Goal: Find specific page/section: Find specific page/section

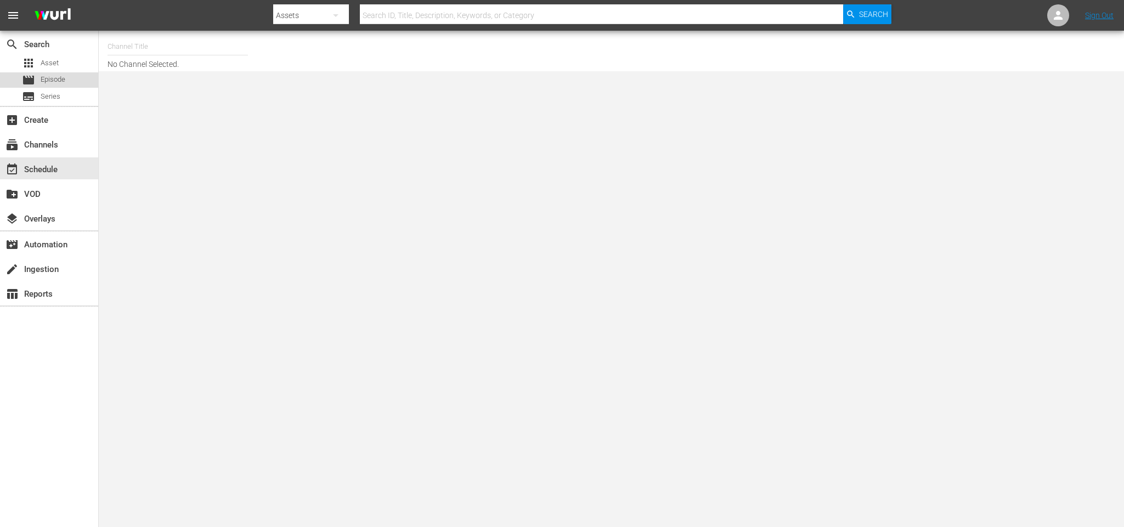
click at [75, 82] on div "movie Episode" at bounding box center [49, 79] width 98 height 15
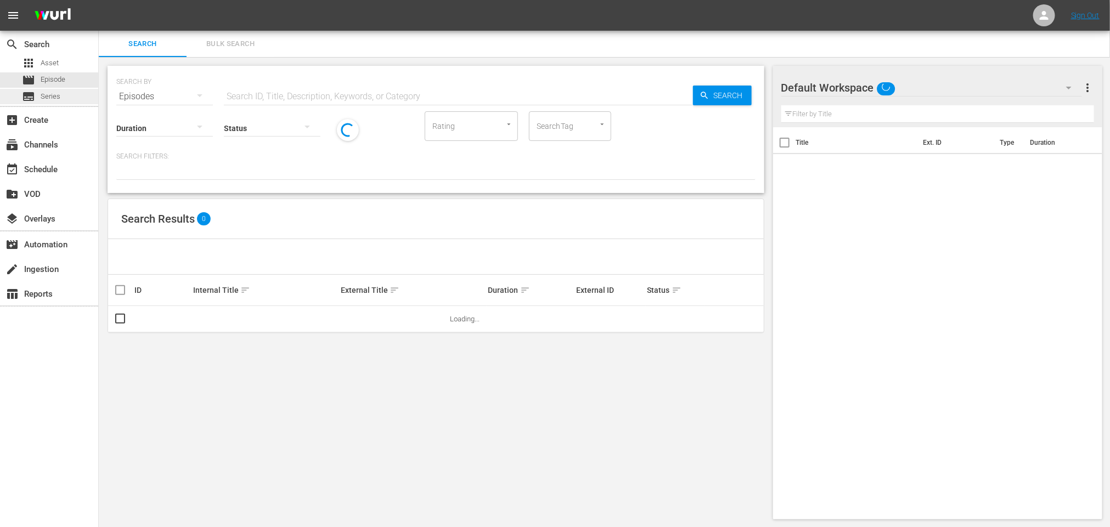
click at [58, 99] on span "Series" at bounding box center [51, 96] width 20 height 11
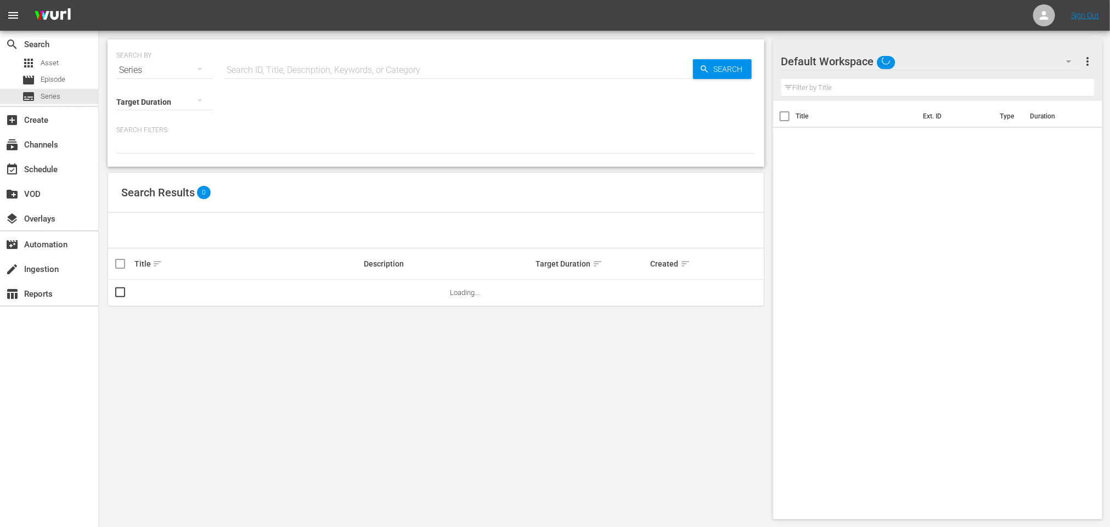
click at [263, 68] on input "text" at bounding box center [458, 70] width 469 height 26
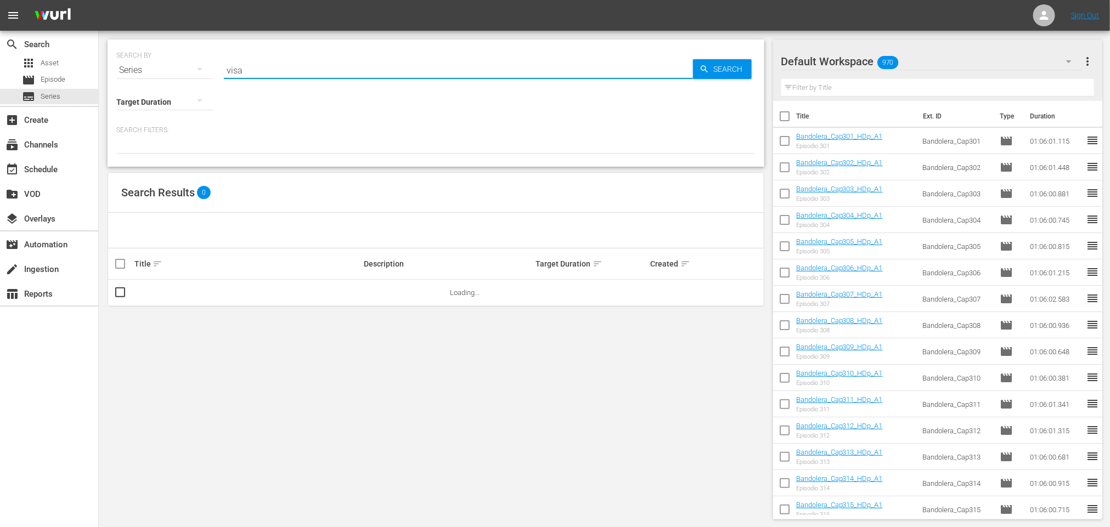
type input "visa"
click at [173, 295] on link "Visa Para Tus Sueños" at bounding box center [168, 293] width 68 height 8
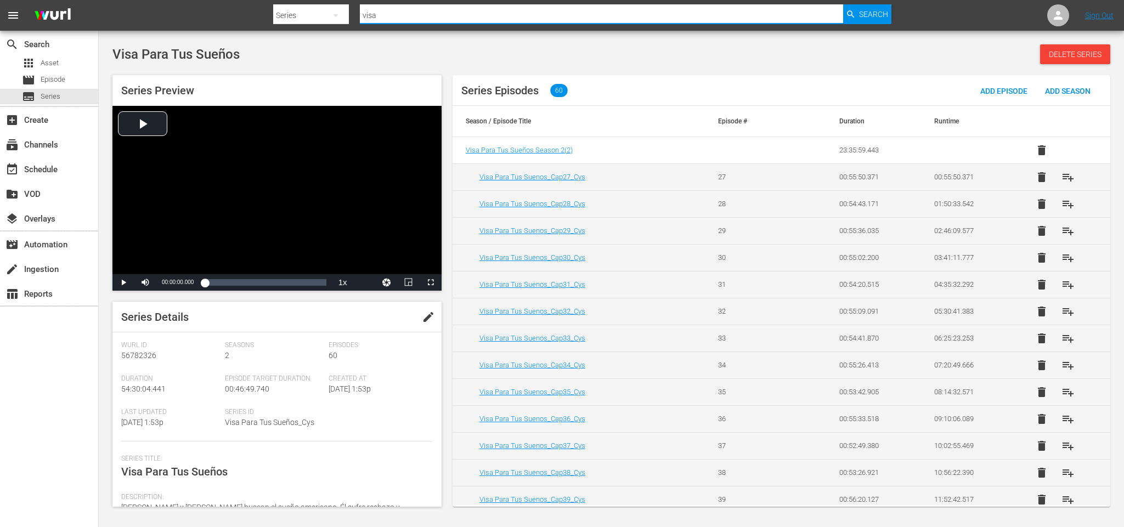
drag, startPoint x: 482, startPoint y: 13, endPoint x: 206, endPoint y: 0, distance: 276.8
click at [206, 1] on nav "menu Search By Series Search ID, Title, Description, Keywords, or Category visa…" at bounding box center [562, 15] width 1124 height 31
type input "saras"
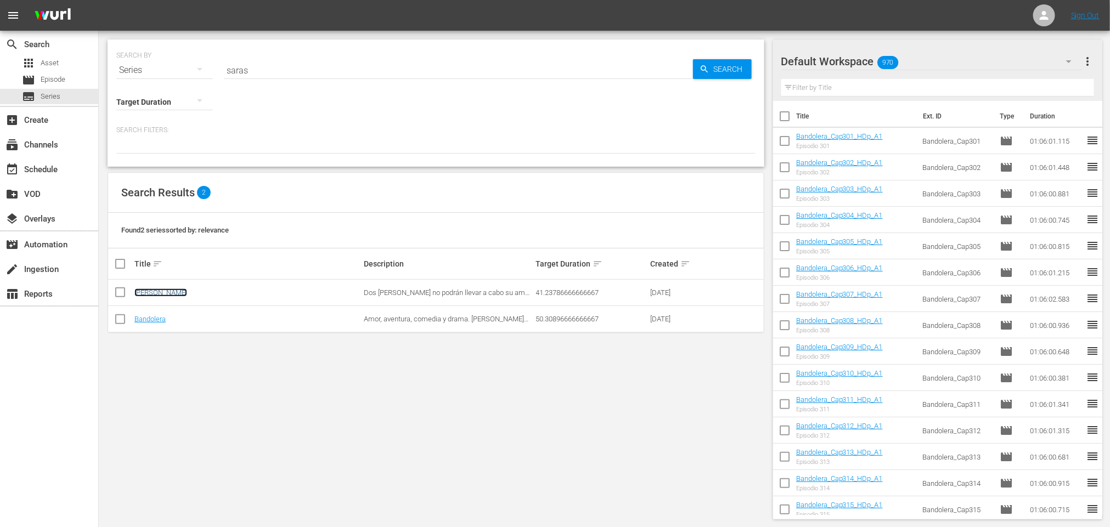
click at [152, 295] on link "[PERSON_NAME]" at bounding box center [160, 293] width 53 height 8
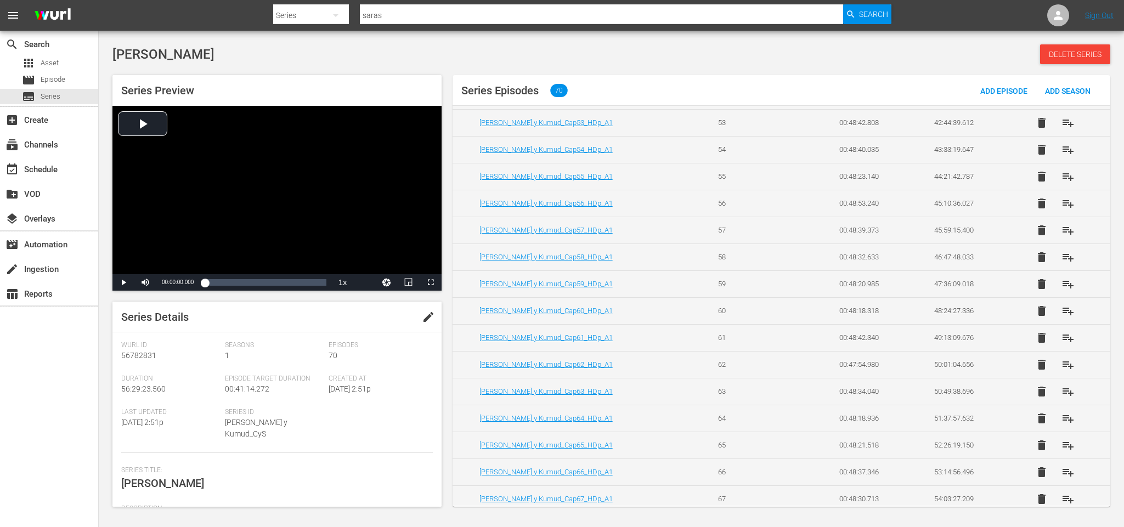
scroll to position [1558, 0]
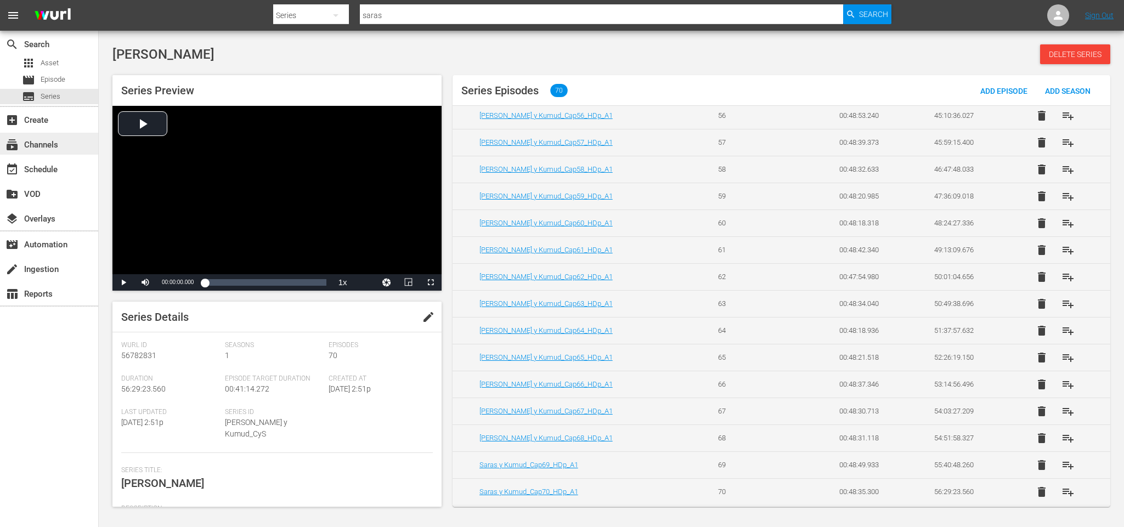
click at [52, 140] on div "subscriptions Channels" at bounding box center [30, 143] width 61 height 10
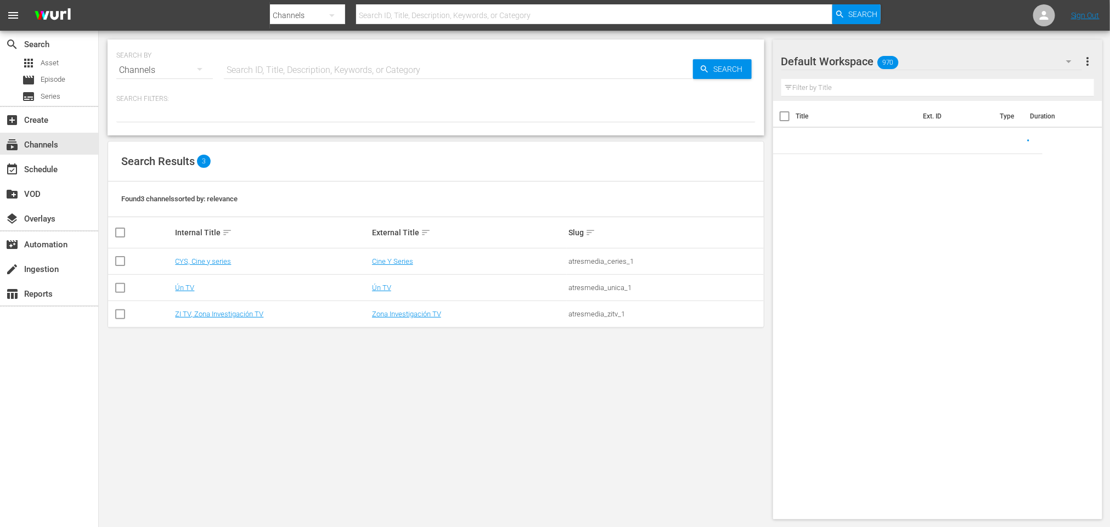
click at [250, 69] on input "text" at bounding box center [458, 70] width 469 height 26
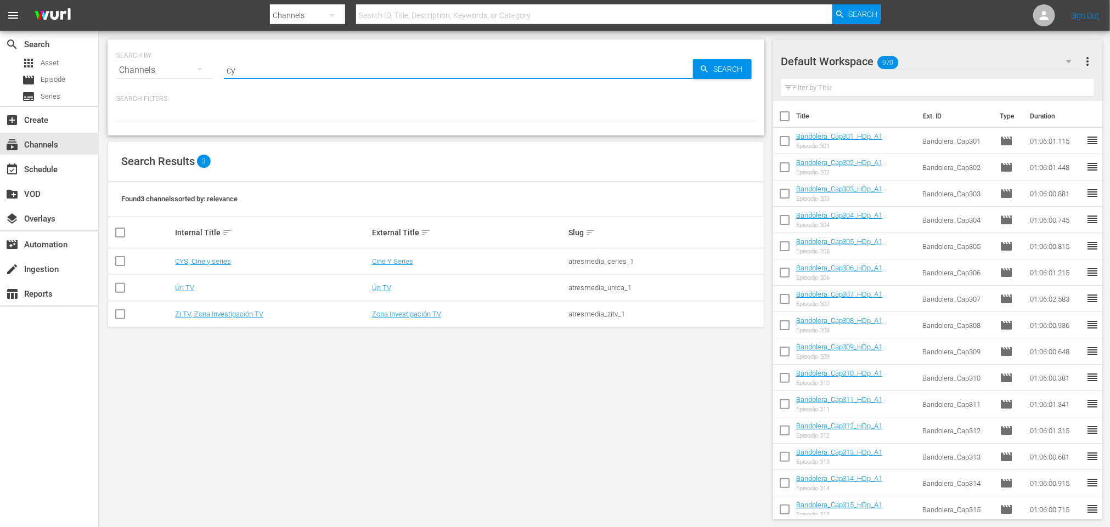
type input "cys"
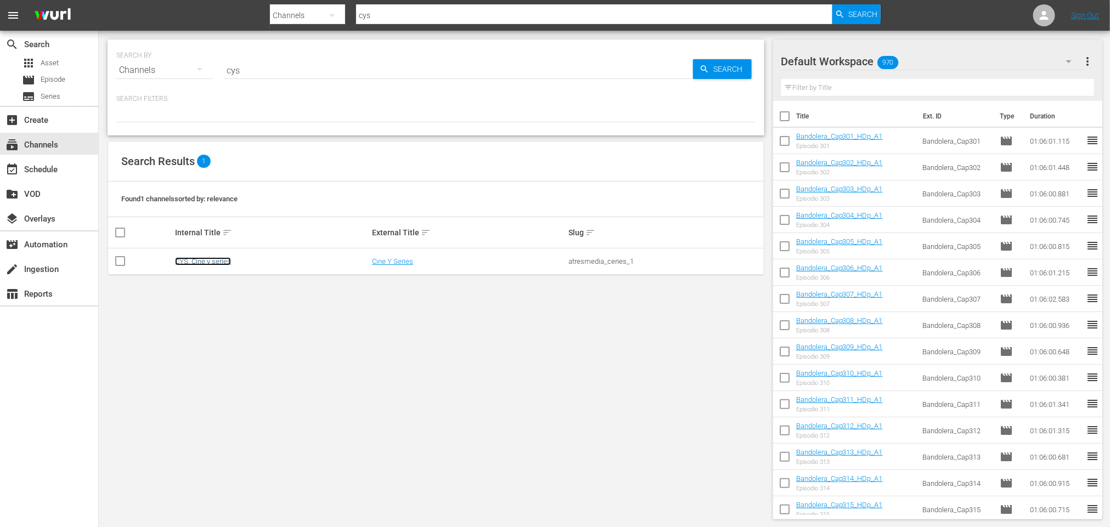
click at [209, 265] on link "CYS, Cine y series" at bounding box center [203, 261] width 56 height 8
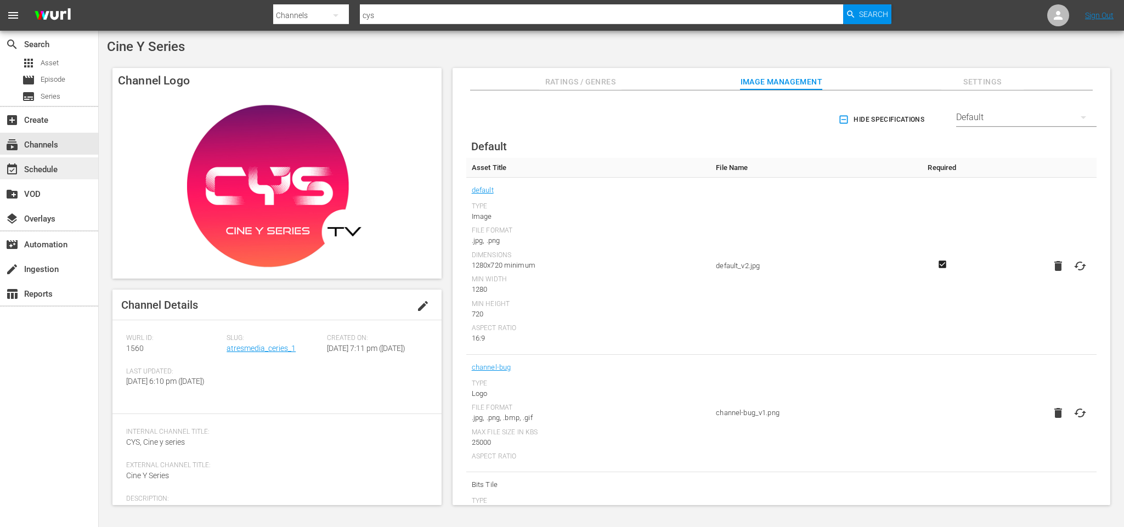
click at [42, 168] on div "event_available Schedule" at bounding box center [30, 168] width 61 height 10
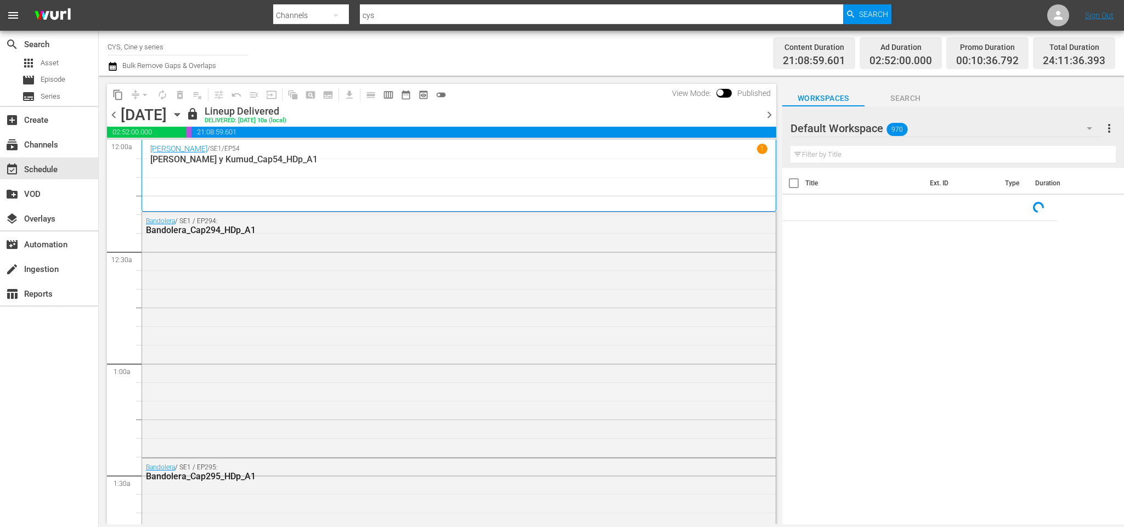
click at [868, 163] on div "Filter by Title" at bounding box center [952, 155] width 325 height 26
click at [868, 155] on input "text" at bounding box center [952, 155] width 325 height 18
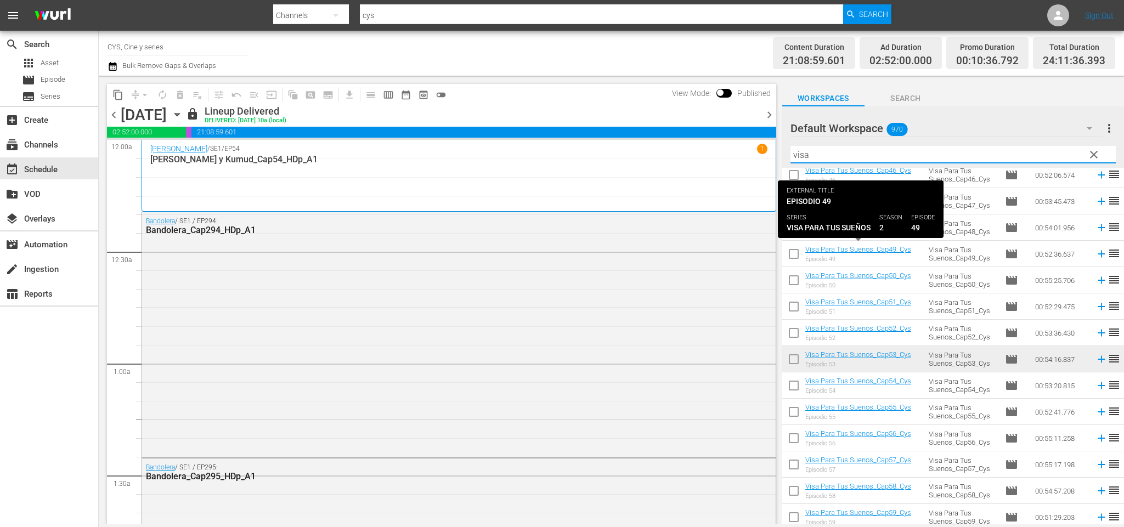
scroll to position [247, 0]
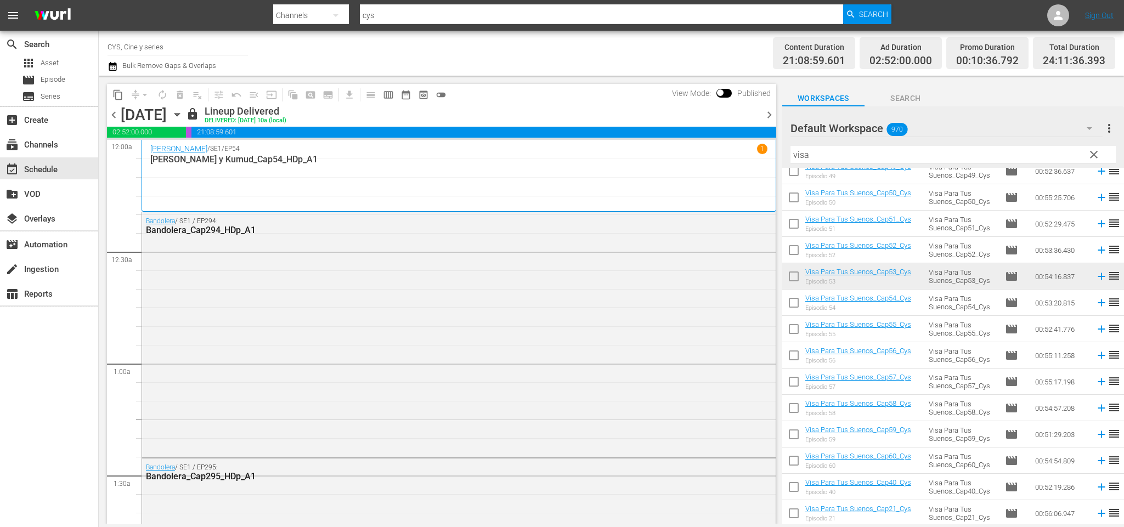
drag, startPoint x: 999, startPoint y: 101, endPoint x: 969, endPoint y: 119, distance: 35.2
click at [996, 101] on div "Workspaces Search" at bounding box center [953, 95] width 342 height 22
drag, startPoint x: 765, startPoint y: 168, endPoint x: 720, endPoint y: 163, distance: 45.7
click at [719, 165] on div "content_copy compress arrow_drop_down autorenew_outlined delete_forever_outline…" at bounding box center [611, 300] width 1025 height 449
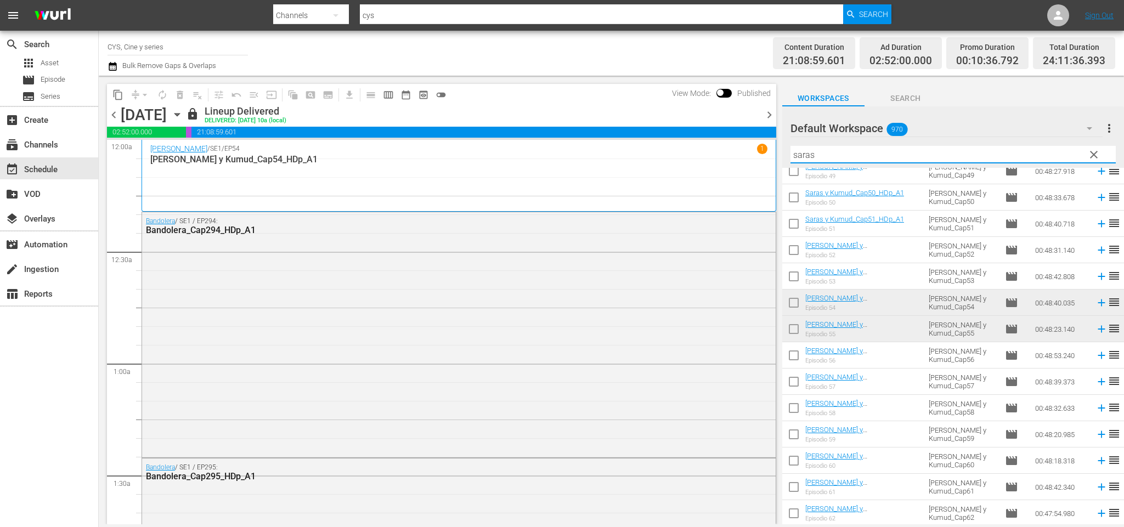
scroll to position [330, 0]
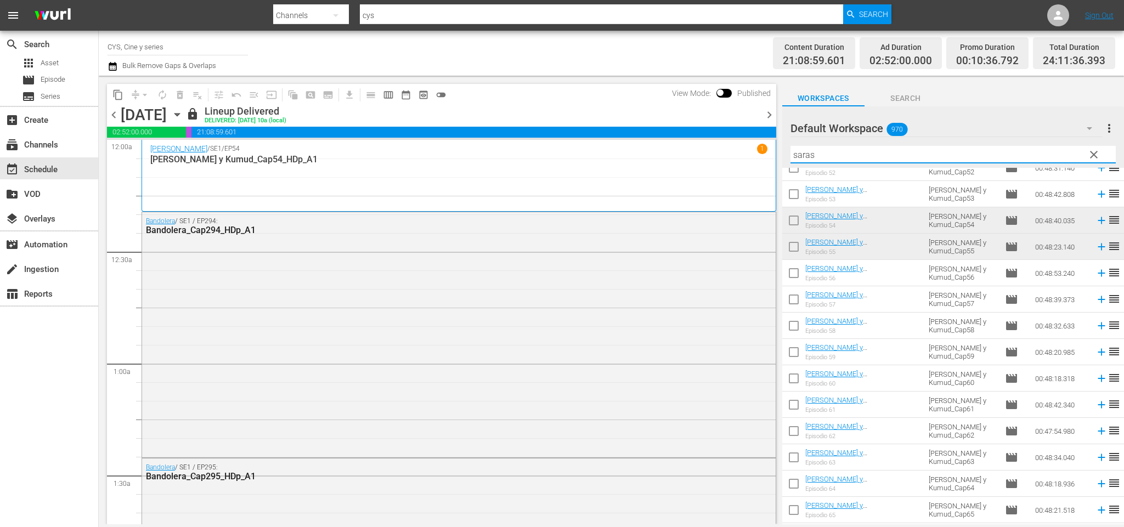
type input "saras"
